Goal: Navigation & Orientation: Find specific page/section

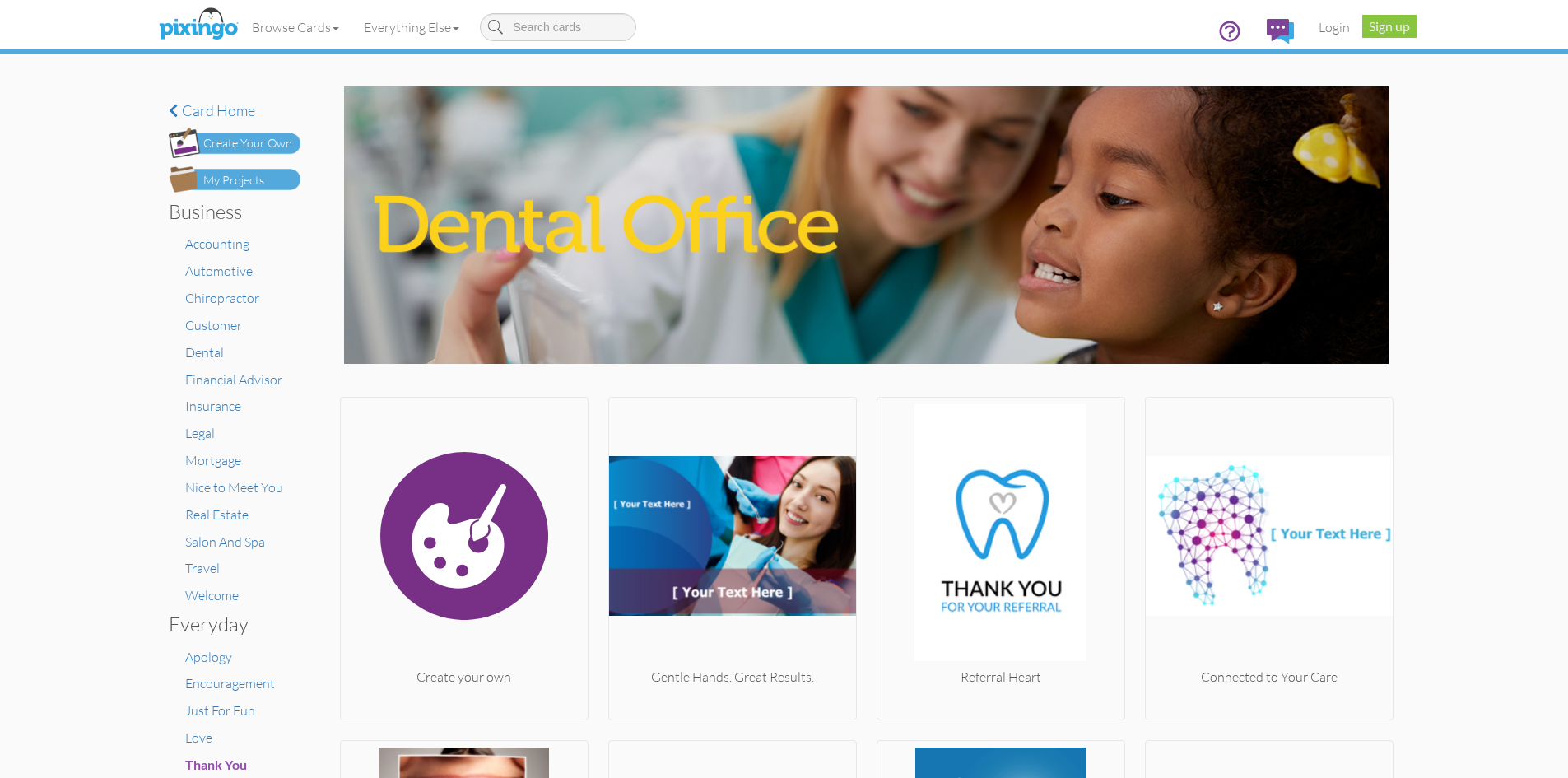
click at [1450, 473] on div "× Card home Create Your Own My Projects Business Accounting Automotive Chiropra…" at bounding box center [784, 448] width 1568 height 724
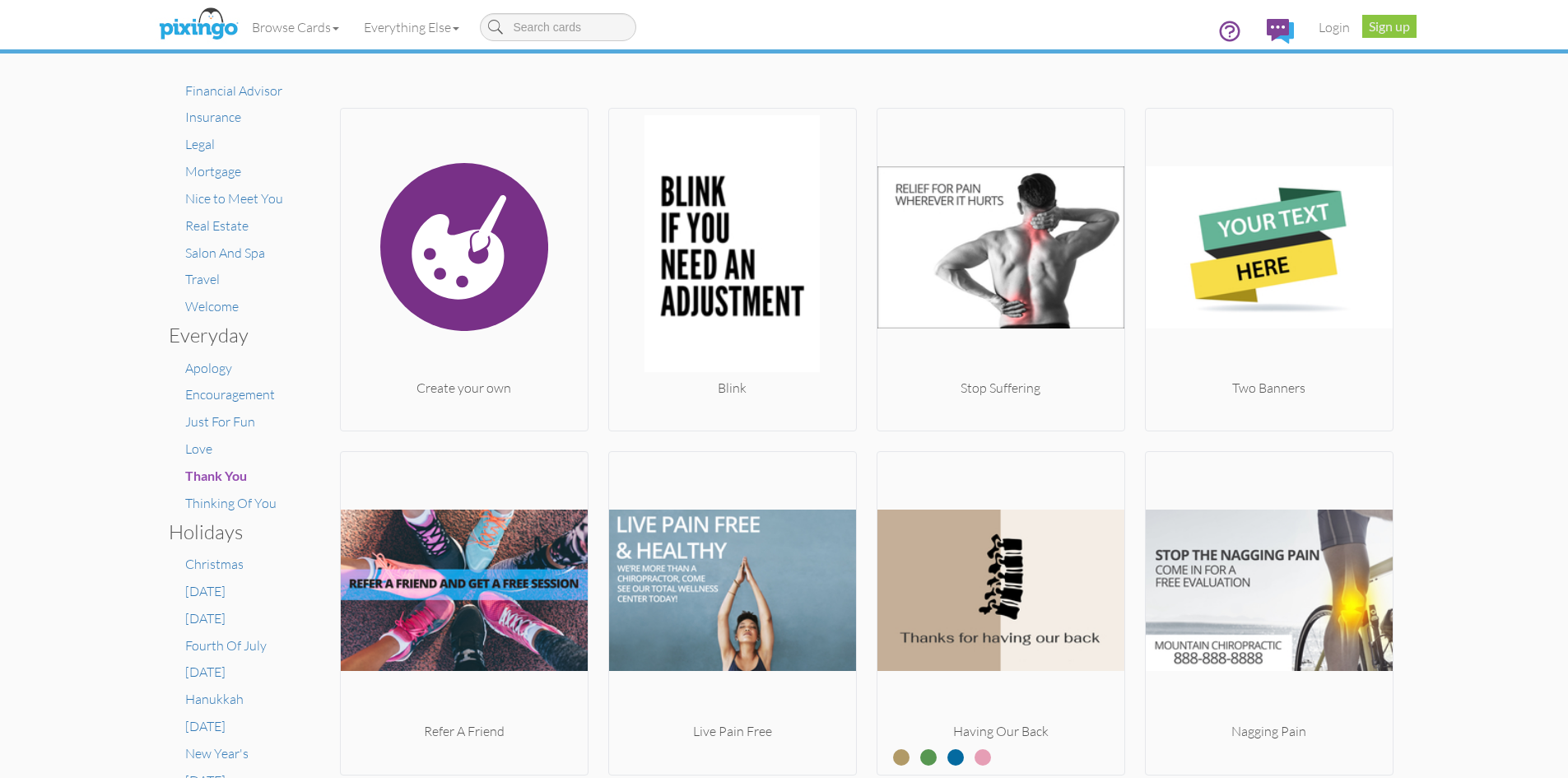
scroll to position [291, 0]
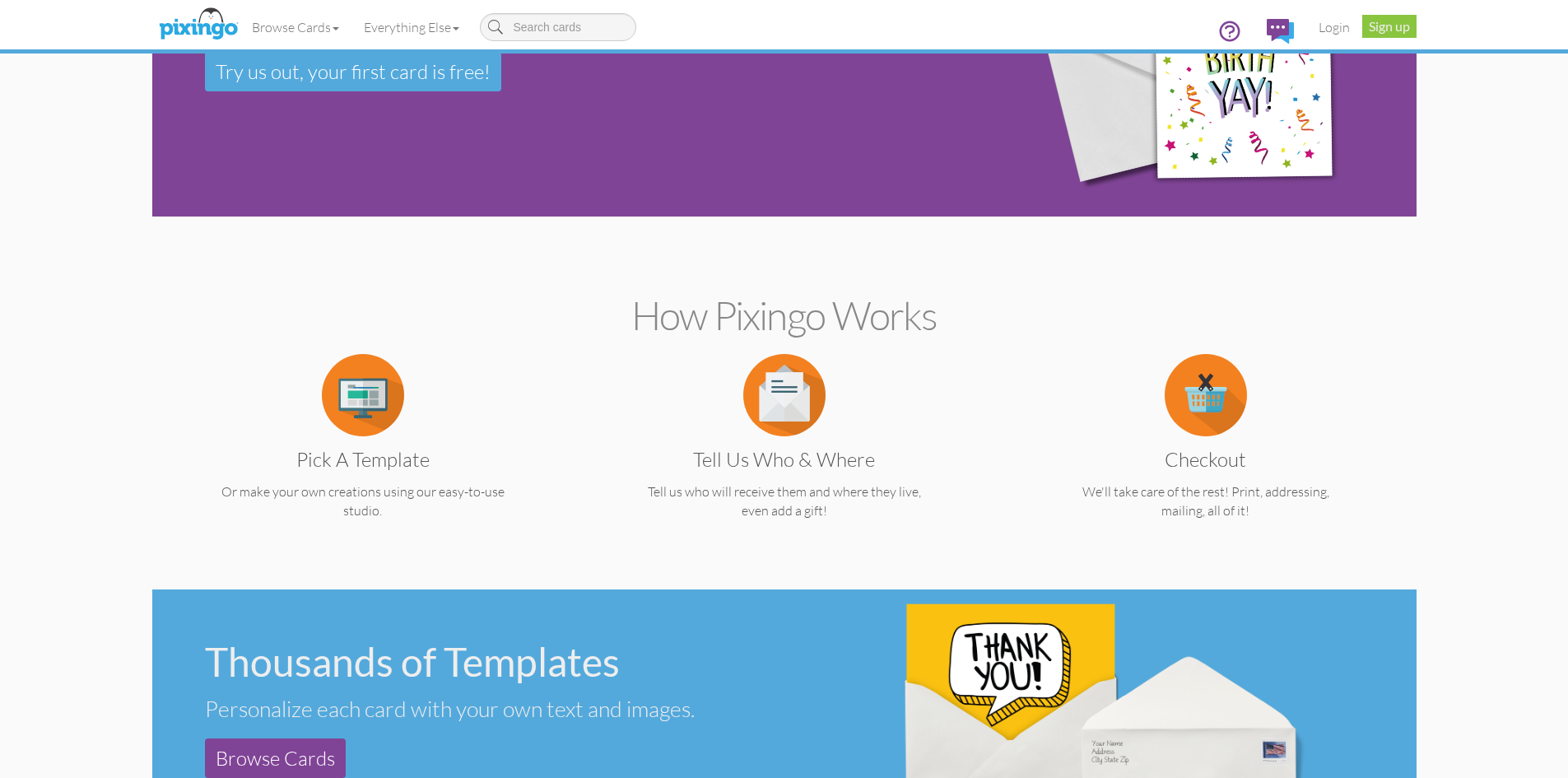
scroll to position [182, 0]
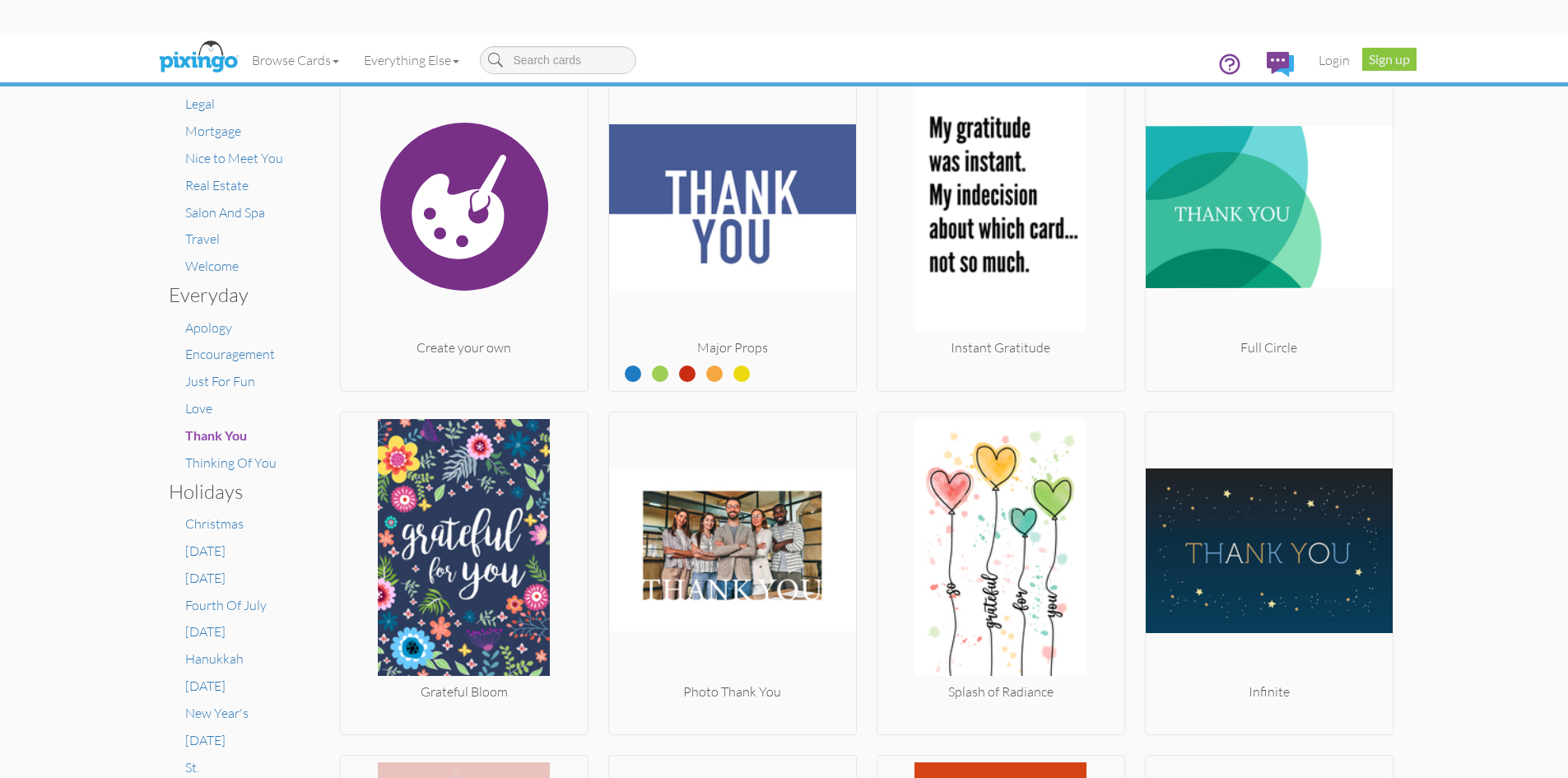
scroll to position [330, 0]
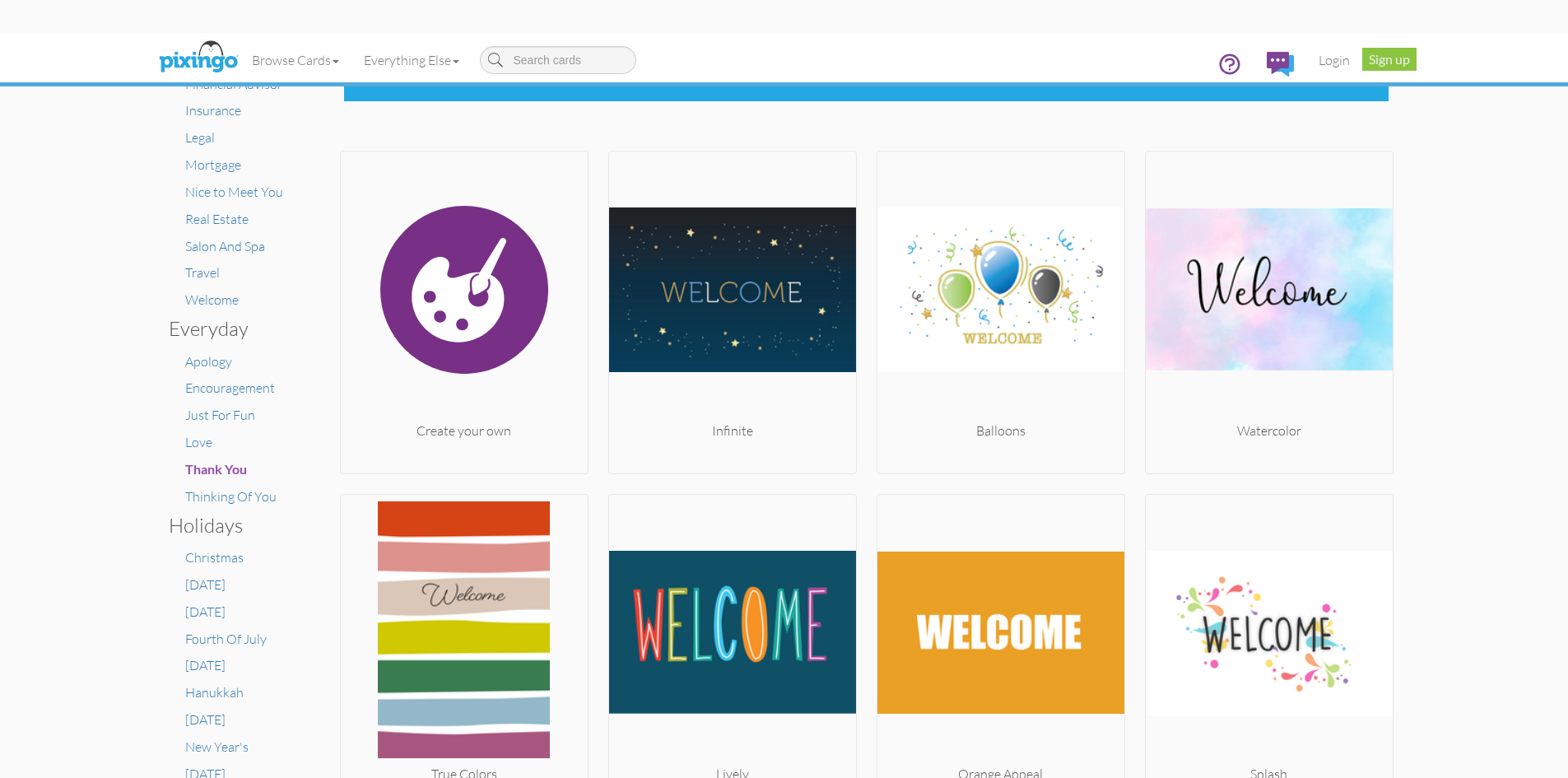
scroll to position [296, 0]
